Goal: Feedback & Contribution: Submit feedback/report problem

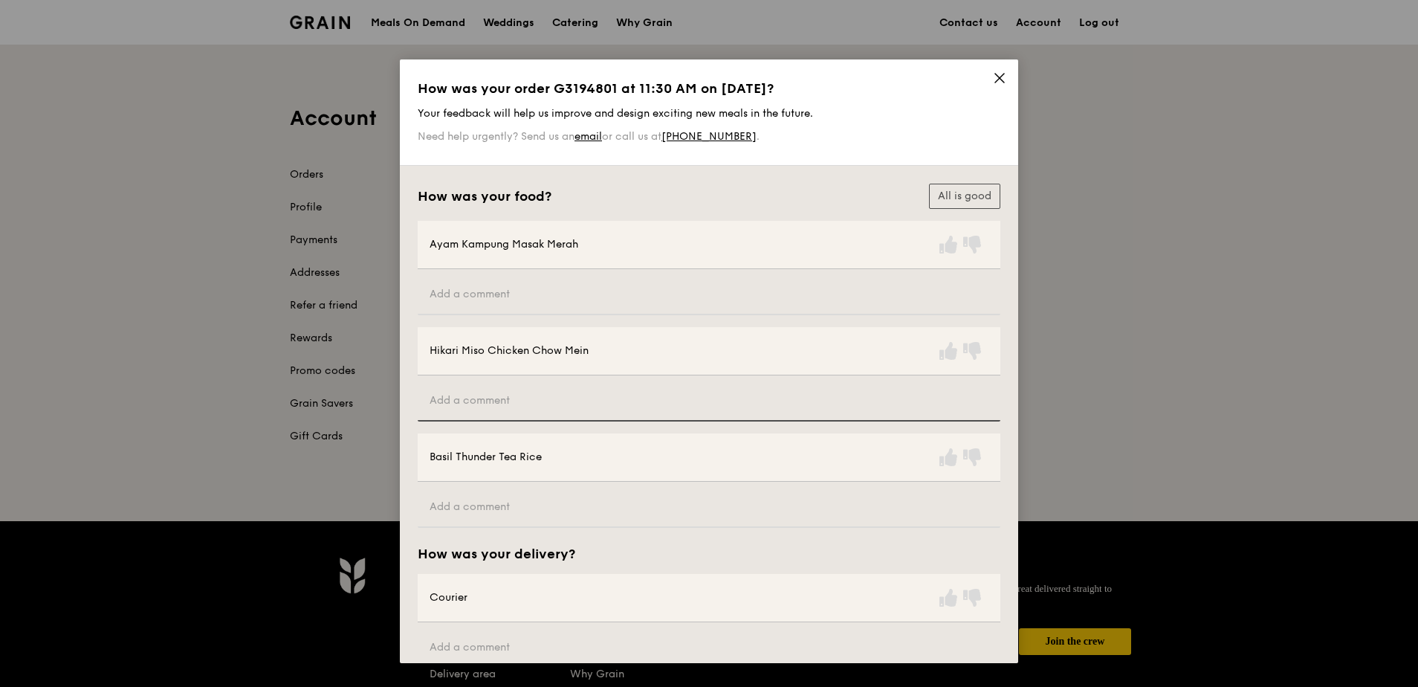
click at [514, 400] on input "text" at bounding box center [709, 401] width 582 height 40
type input "The chicken seemed a little fatty"
click at [946, 457] on icon at bounding box center [948, 457] width 18 height 18
click at [949, 600] on icon at bounding box center [948, 597] width 18 height 18
click at [946, 242] on icon at bounding box center [948, 245] width 18 height 18
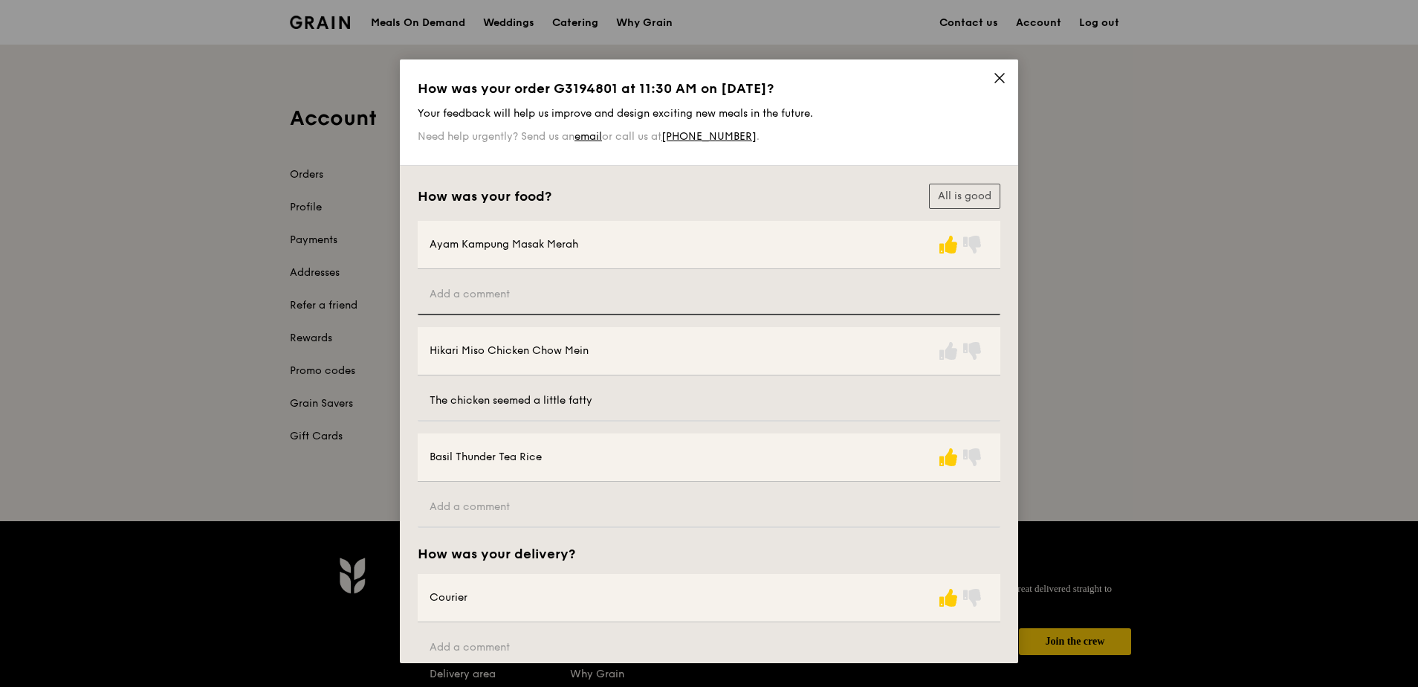
click at [496, 297] on input "text" at bounding box center [709, 295] width 582 height 40
type input "Seemed good"
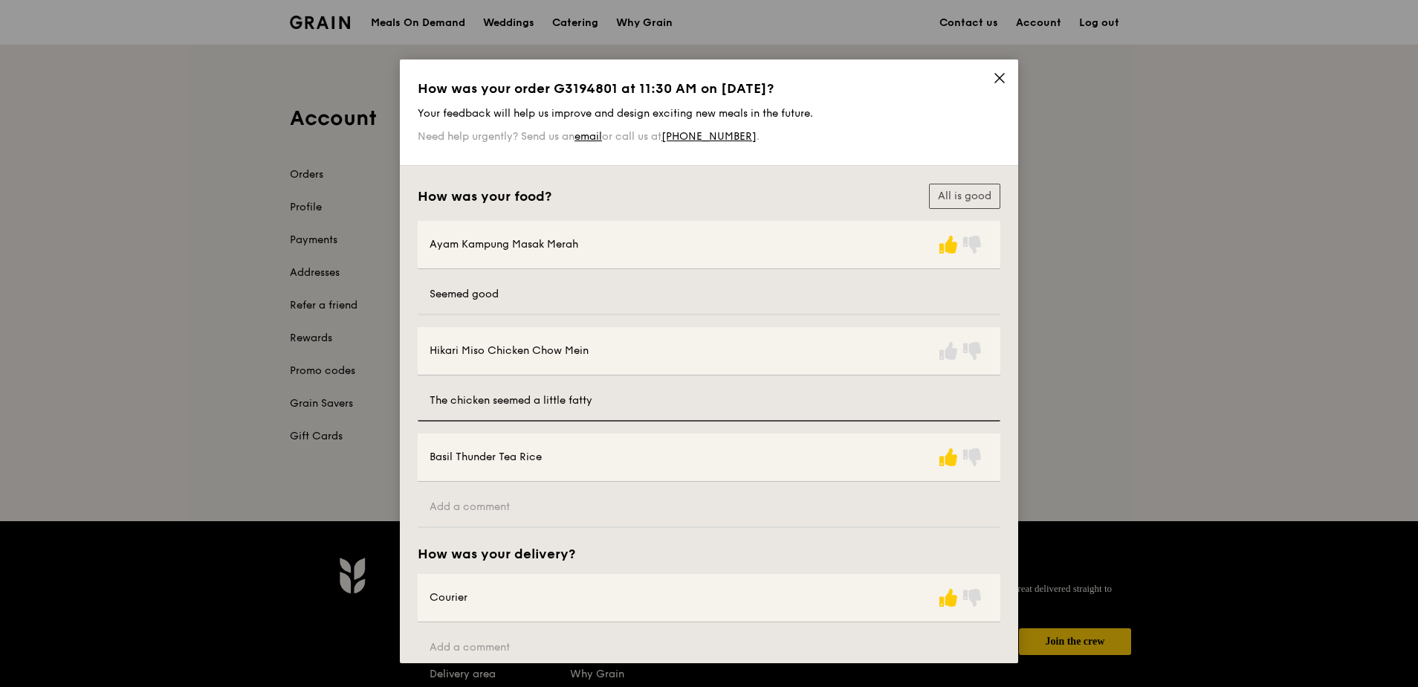
click at [602, 403] on input "The chicken seemed a little fatty" at bounding box center [709, 401] width 582 height 40
type input "The chicken seemed a little fatty and the sauce a bit starchy"
click at [995, 78] on icon at bounding box center [999, 77] width 13 height 13
